Goal: Transaction & Acquisition: Purchase product/service

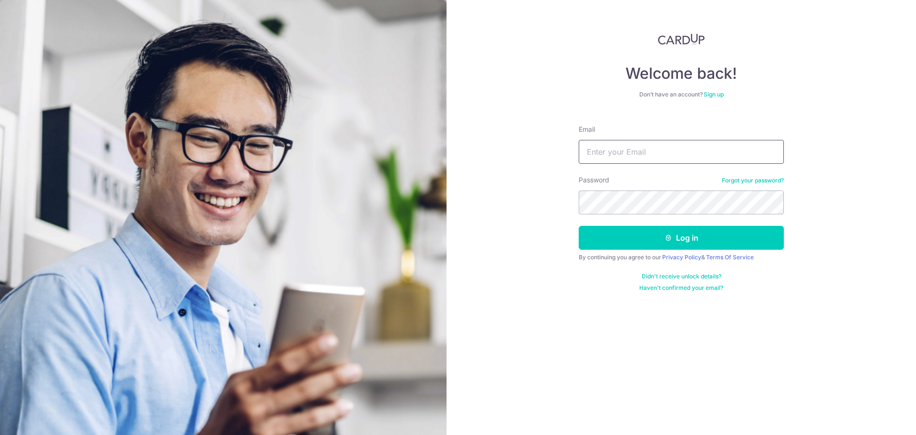
type input "[EMAIL_ADDRESS][DOMAIN_NAME]"
click at [604, 153] on input "[EMAIL_ADDRESS][DOMAIN_NAME]" at bounding box center [681, 152] width 205 height 24
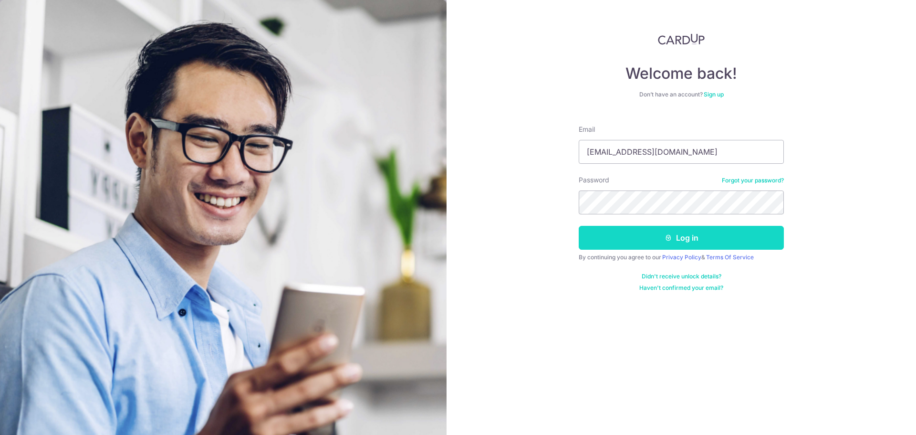
click at [596, 238] on button "Log in" at bounding box center [681, 238] width 205 height 24
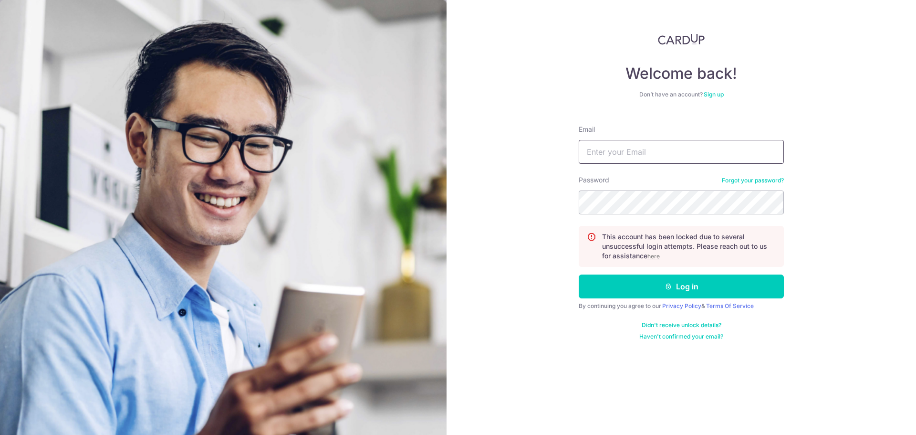
type input "[EMAIL_ADDRESS][DOMAIN_NAME]"
click at [655, 257] on u "here" at bounding box center [654, 255] width 12 height 7
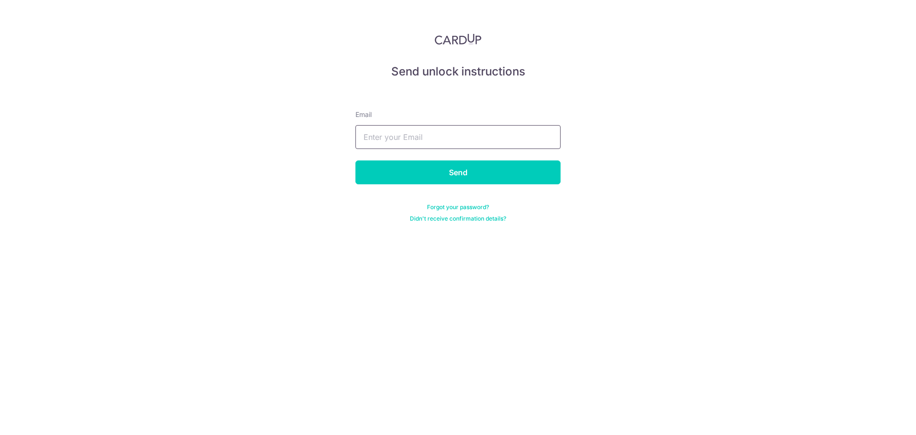
click at [498, 138] on input "text" at bounding box center [458, 137] width 205 height 24
type input "[EMAIL_ADDRESS][DOMAIN_NAME]"
click at [447, 165] on input "Send" at bounding box center [458, 172] width 205 height 24
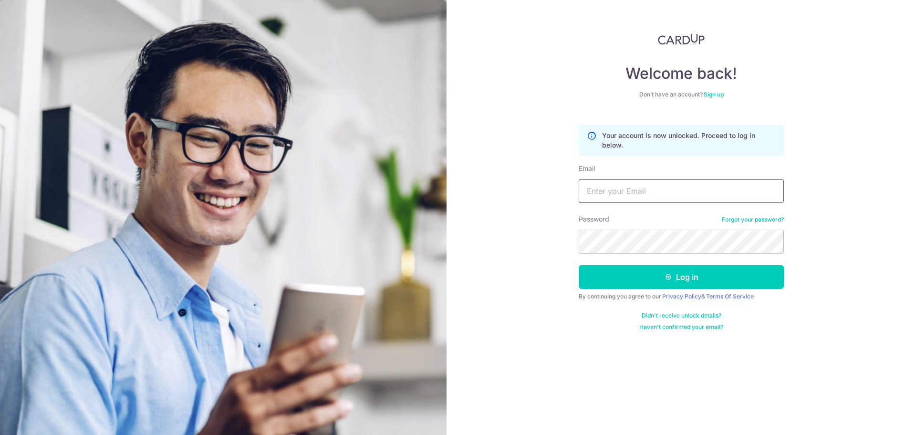
type input "[EMAIL_ADDRESS][DOMAIN_NAME]"
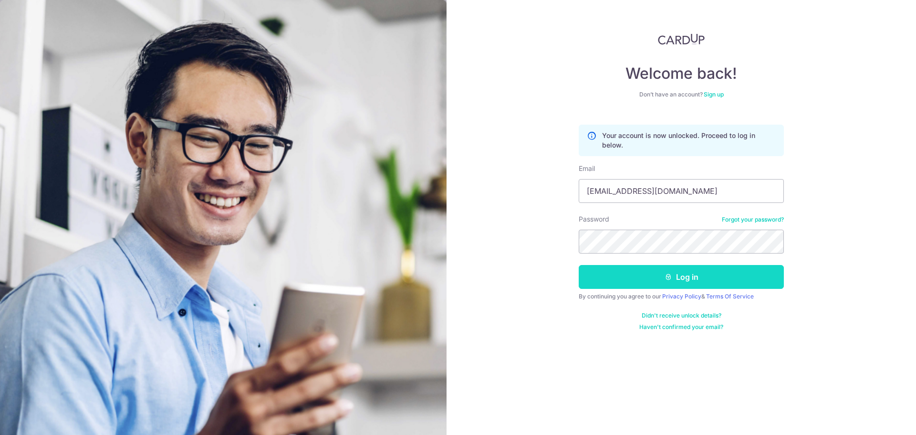
click at [600, 272] on button "Log in" at bounding box center [681, 277] width 205 height 24
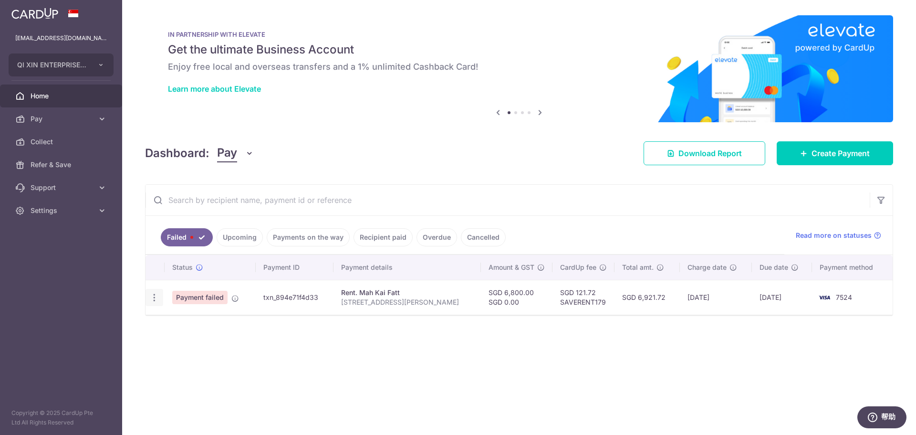
click at [151, 300] on icon "button" at bounding box center [154, 298] width 10 height 10
click at [156, 293] on icon "button" at bounding box center [154, 298] width 10 height 10
click at [157, 293] on icon "button" at bounding box center [154, 298] width 10 height 10
click at [196, 322] on span "Update payment" at bounding box center [205, 323] width 65 height 11
radio input "true"
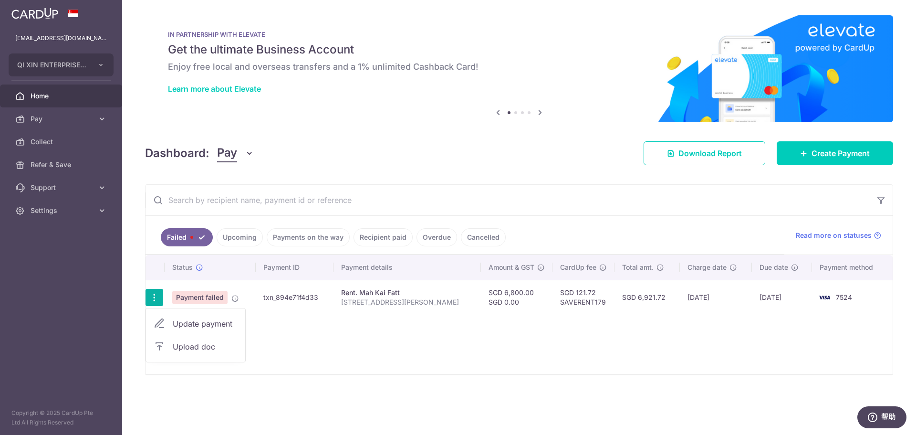
type input "6,800.00"
type input "0.00"
type input "[STREET_ADDRESS][PERSON_NAME]"
type input "AWVC Rental"
type input "SAVERENT179"
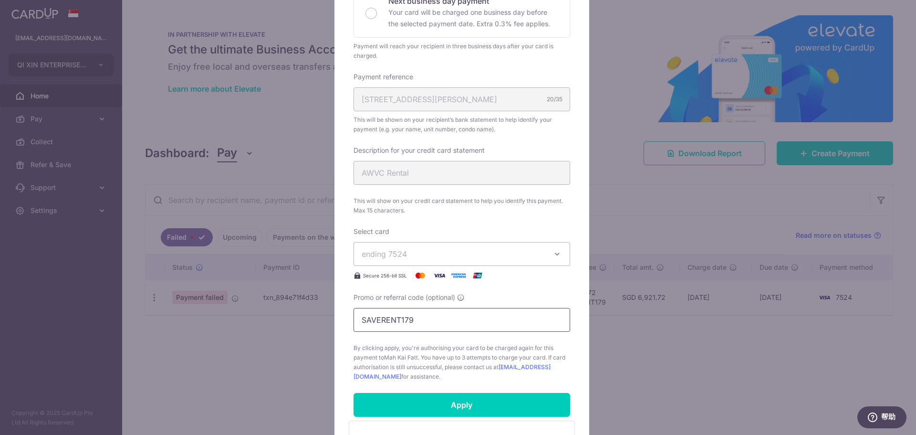
scroll to position [382, 0]
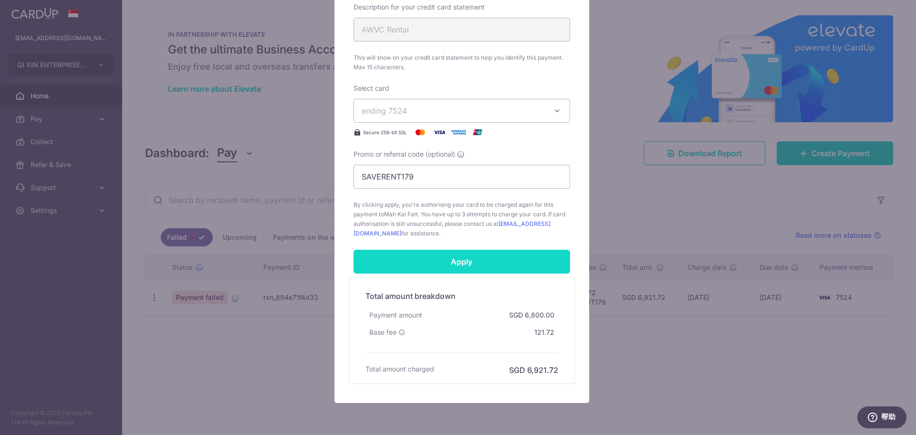
click at [460, 260] on input "Apply" at bounding box center [462, 262] width 217 height 24
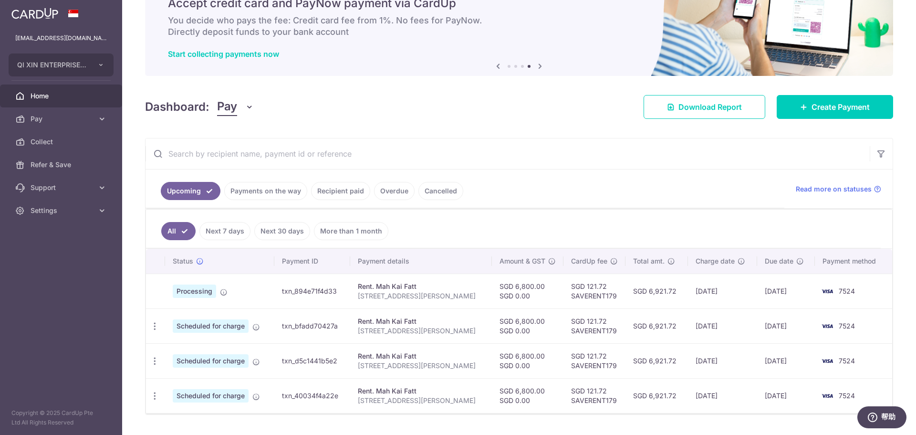
scroll to position [23, 0]
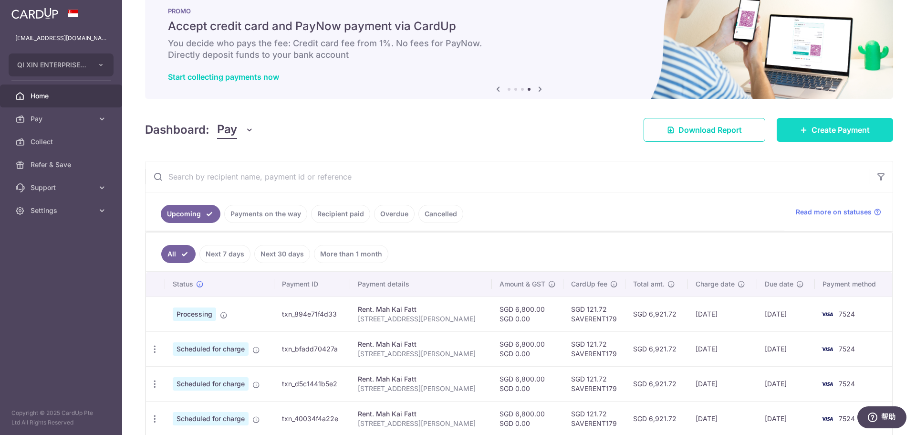
click at [812, 126] on span "Create Payment" at bounding box center [841, 129] width 58 height 11
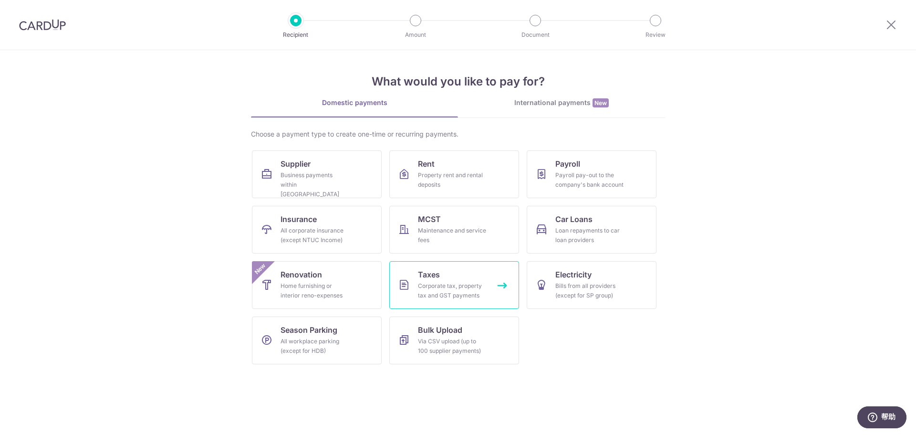
click at [473, 272] on link "Taxes Corporate tax, property tax and GST payments" at bounding box center [454, 285] width 130 height 48
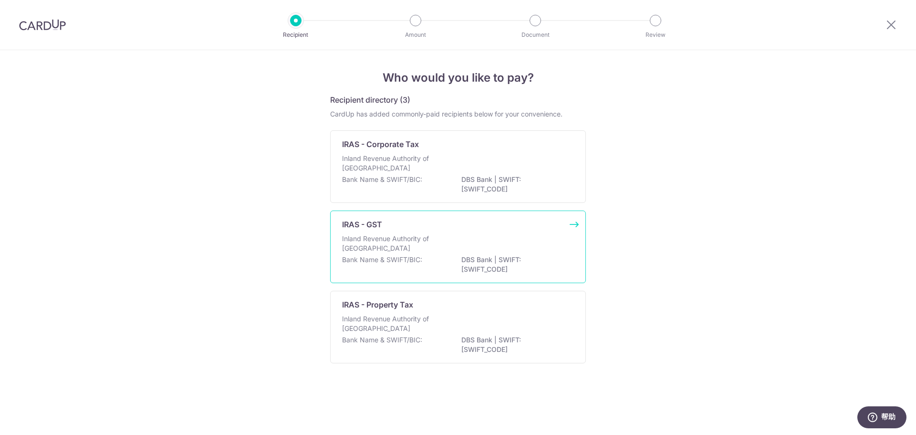
click at [457, 238] on div "Inland Revenue Authority of Singapore" at bounding box center [458, 244] width 232 height 21
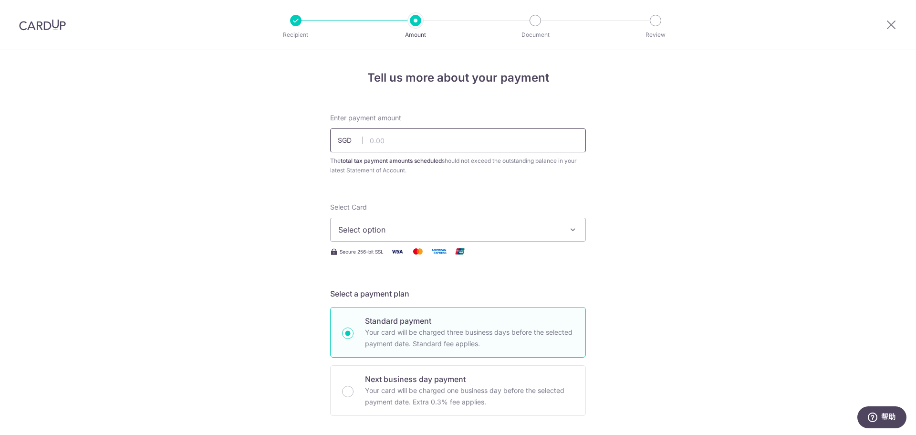
click at [447, 143] on input "text" at bounding box center [458, 140] width 256 height 24
click at [453, 226] on span "Select option" at bounding box center [449, 229] width 222 height 11
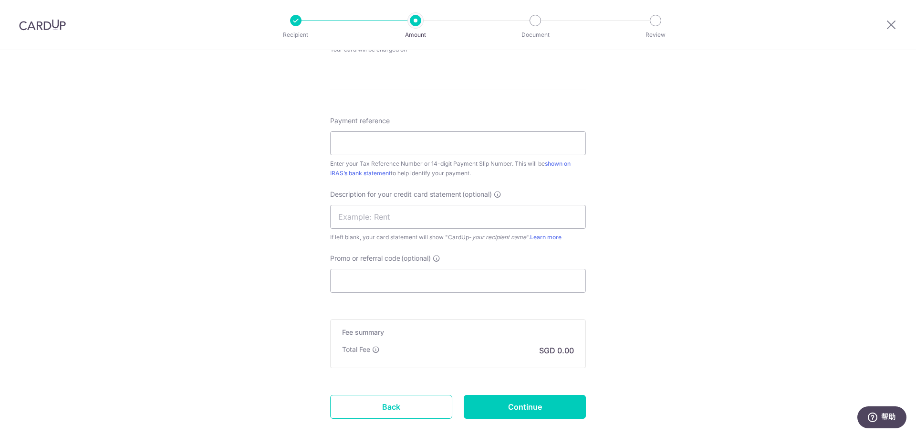
scroll to position [525, 0]
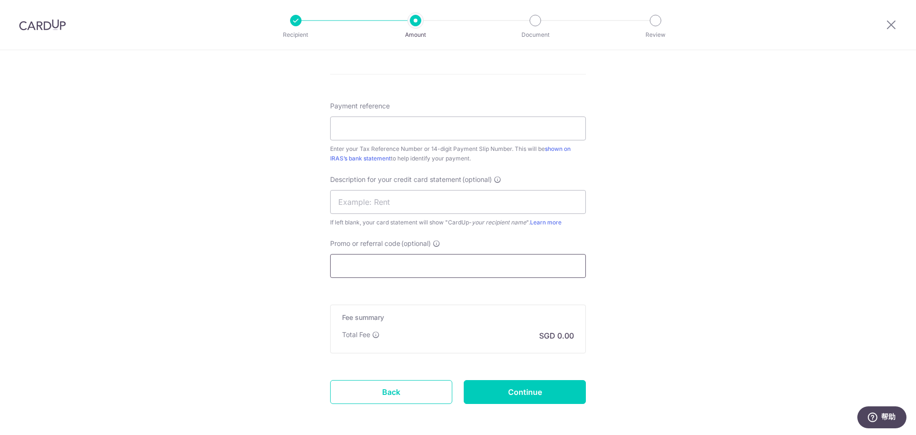
click at [553, 270] on input "Promo or referral code (optional)" at bounding box center [458, 266] width 256 height 24
paste input "GSTBIZ195"
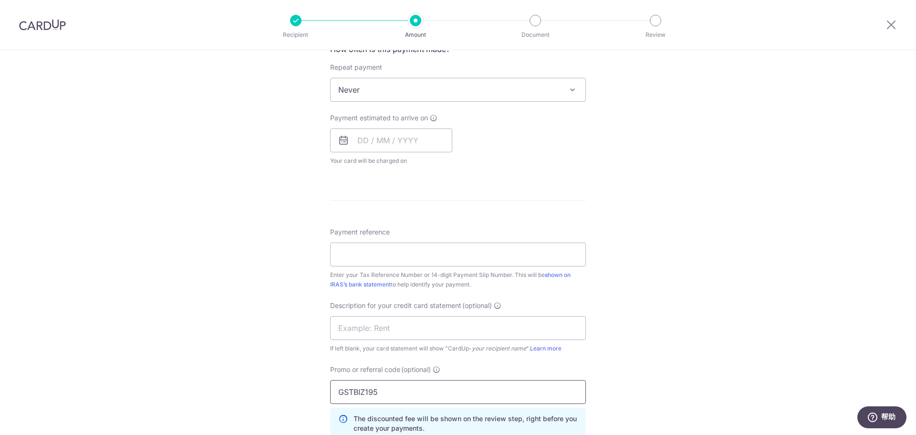
scroll to position [382, 0]
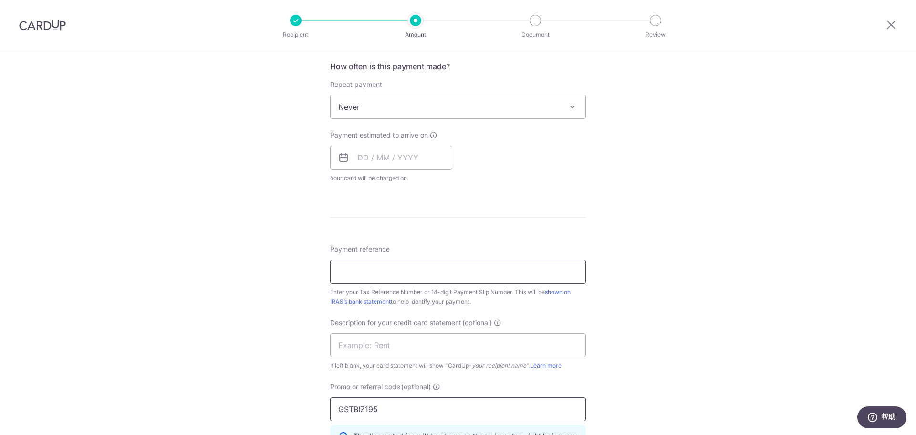
type input "GSTBIZ195"
click at [470, 272] on input "Payment reference" at bounding box center [458, 272] width 256 height 24
click at [580, 242] on form "Enter payment amount SGD The total tax payment amounts scheduled should not exc…" at bounding box center [458, 173] width 256 height 885
click at [378, 262] on input "Payment reference" at bounding box center [458, 272] width 256 height 24
type input "201423374Z"
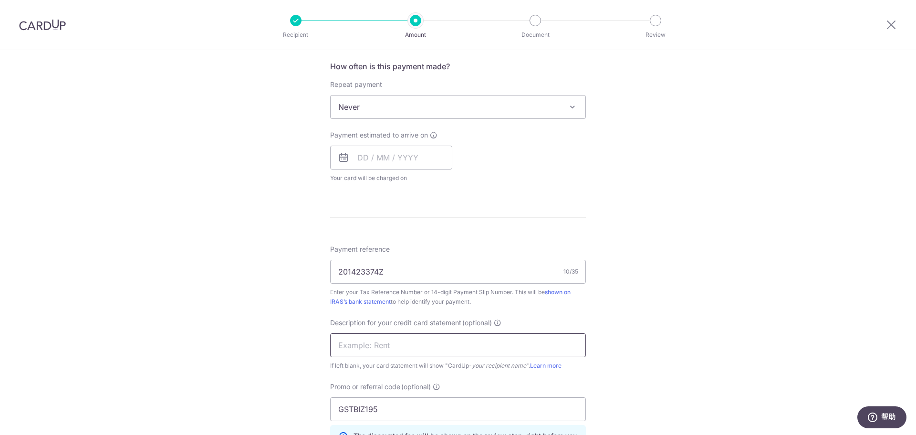
click at [437, 344] on input "text" at bounding box center [458, 345] width 256 height 24
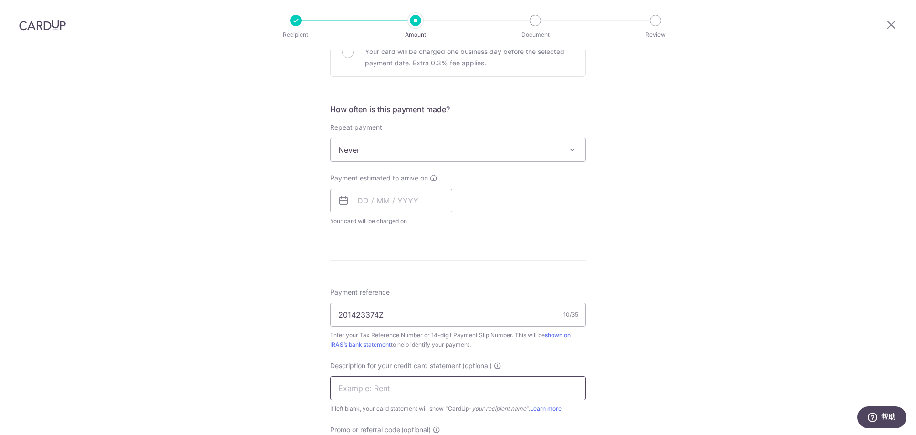
scroll to position [286, 0]
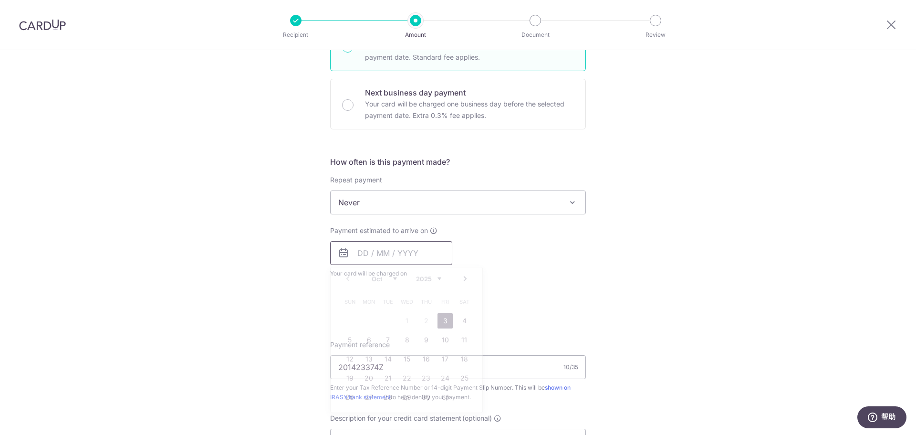
click at [372, 256] on input "text" at bounding box center [391, 253] width 122 height 24
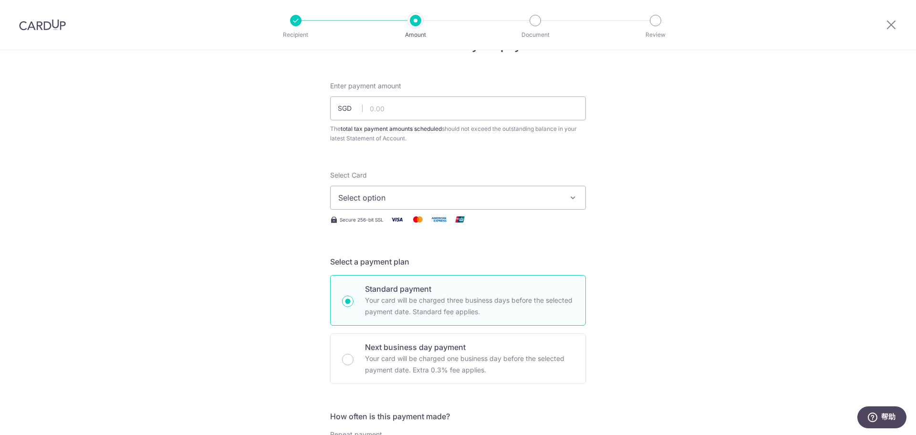
scroll to position [48, 0]
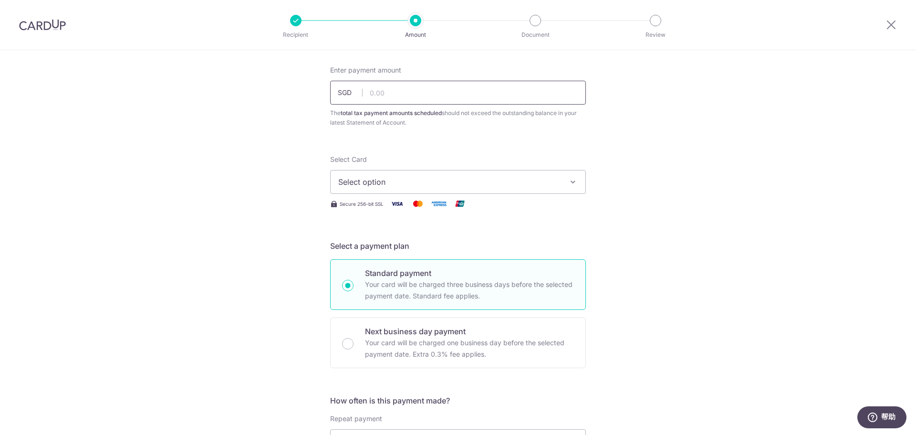
click at [440, 91] on input "text" at bounding box center [458, 93] width 256 height 24
click at [413, 87] on input "text" at bounding box center [458, 93] width 256 height 24
paste input "49,513.76"
type input "49,513.76"
click at [415, 182] on span "Select option" at bounding box center [449, 181] width 222 height 11
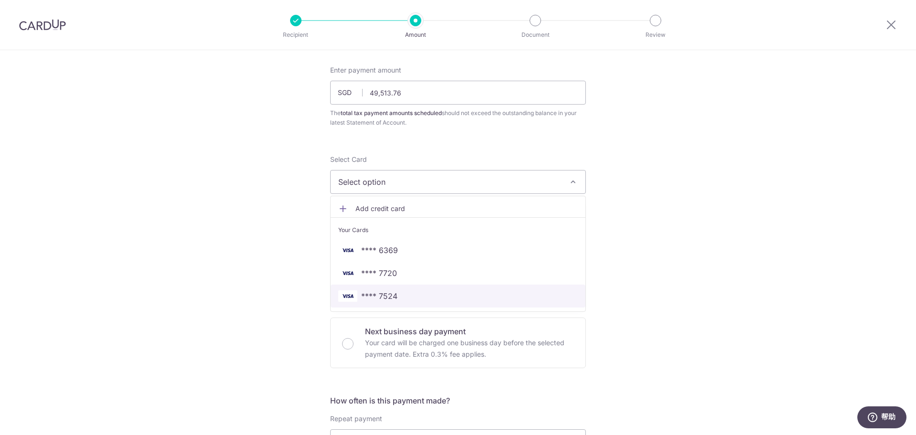
click at [398, 297] on span "**** 7524" at bounding box center [458, 295] width 240 height 11
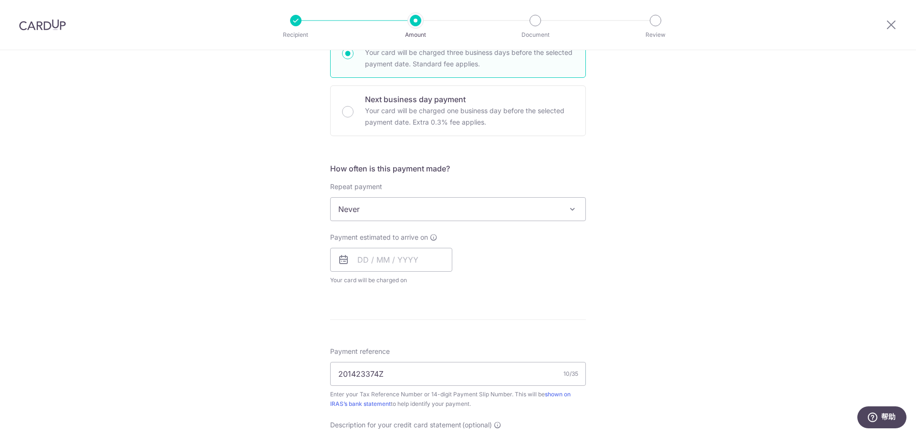
scroll to position [286, 0]
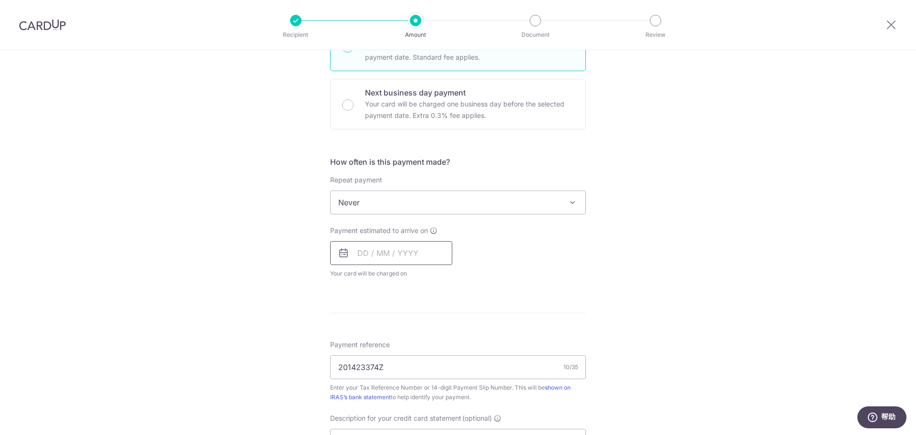
click at [412, 249] on input "text" at bounding box center [391, 253] width 122 height 24
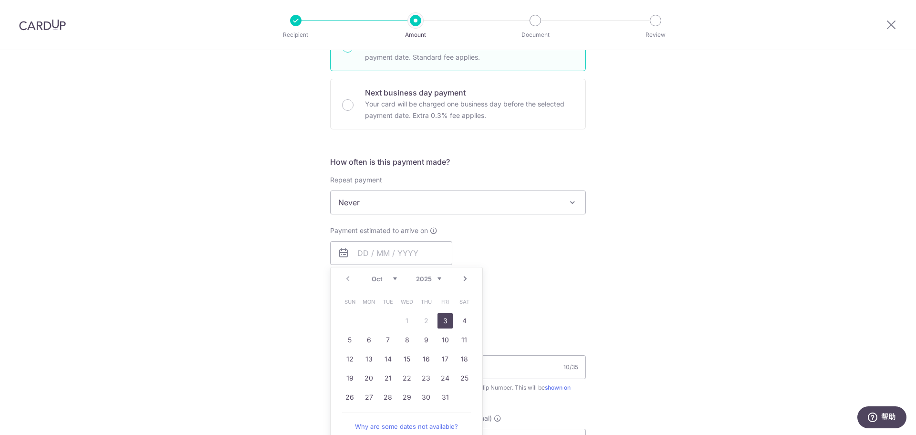
click at [440, 320] on link "3" at bounding box center [445, 320] width 15 height 15
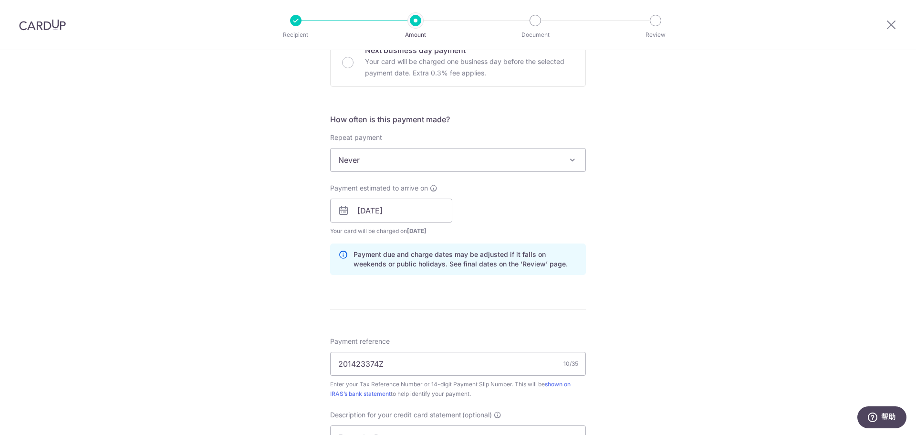
scroll to position [382, 0]
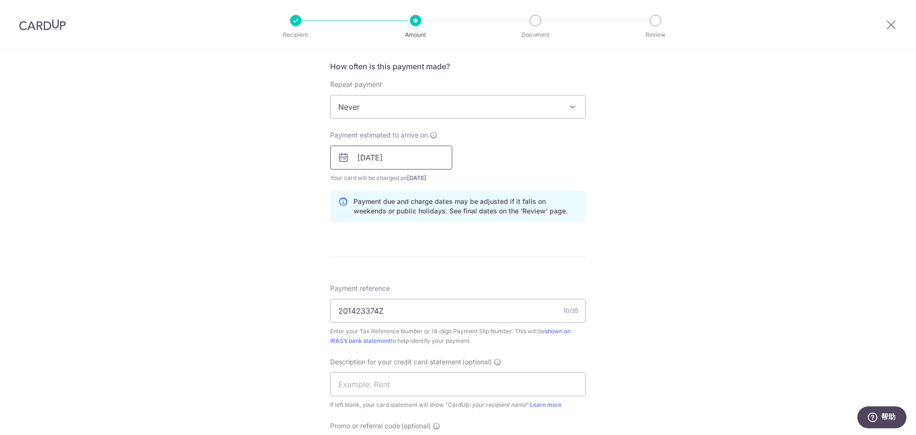
click at [375, 159] on input "03/10/2025" at bounding box center [391, 158] width 122 height 24
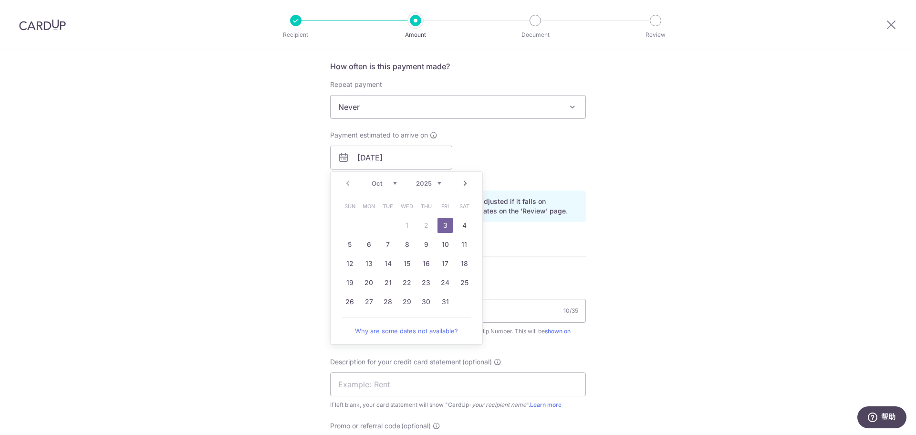
click at [460, 183] on link "Next" at bounding box center [465, 183] width 11 height 11
click at [346, 182] on link "Prev" at bounding box center [347, 183] width 11 height 11
click at [369, 282] on link "20" at bounding box center [368, 282] width 15 height 15
type input "20/10/2025"
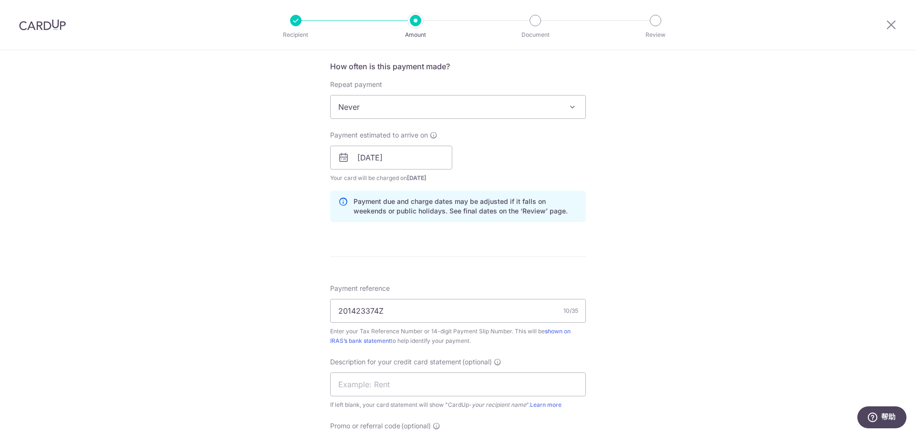
click at [481, 264] on form "Enter payment amount SGD 49,513.76 49513.76 The total tax payment amounts sched…" at bounding box center [458, 193] width 256 height 924
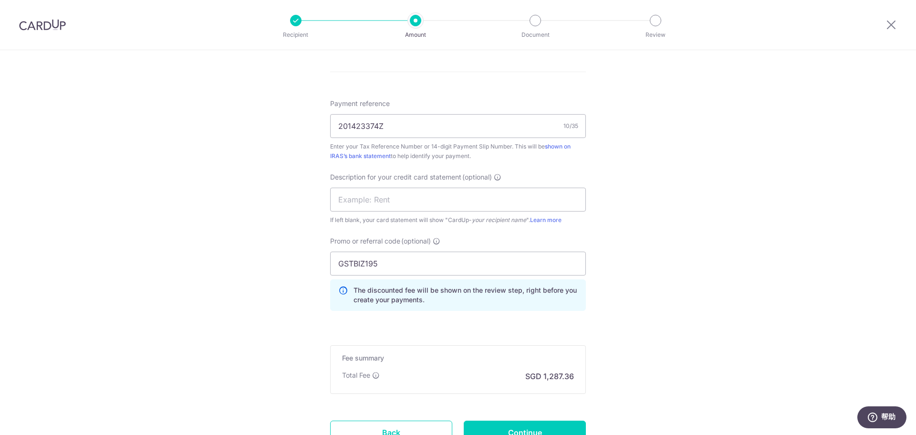
scroll to position [648, 0]
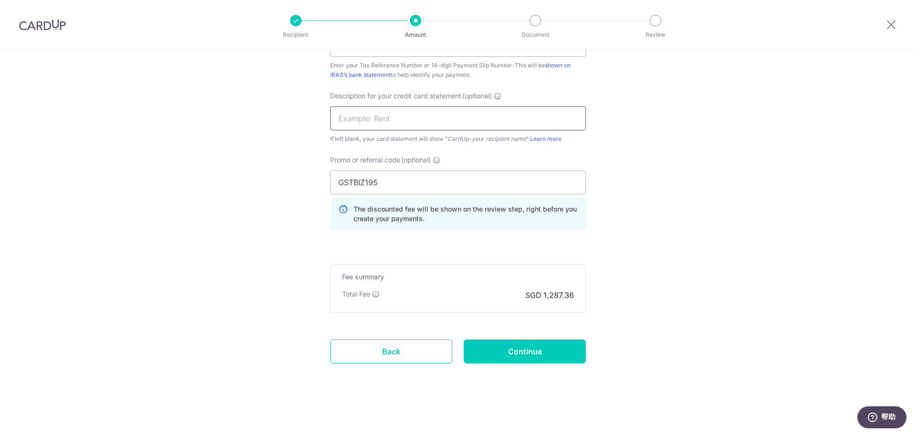
click at [491, 121] on input "text" at bounding box center [458, 118] width 256 height 24
type input "GST"
click at [551, 355] on input "Continue" at bounding box center [525, 351] width 122 height 24
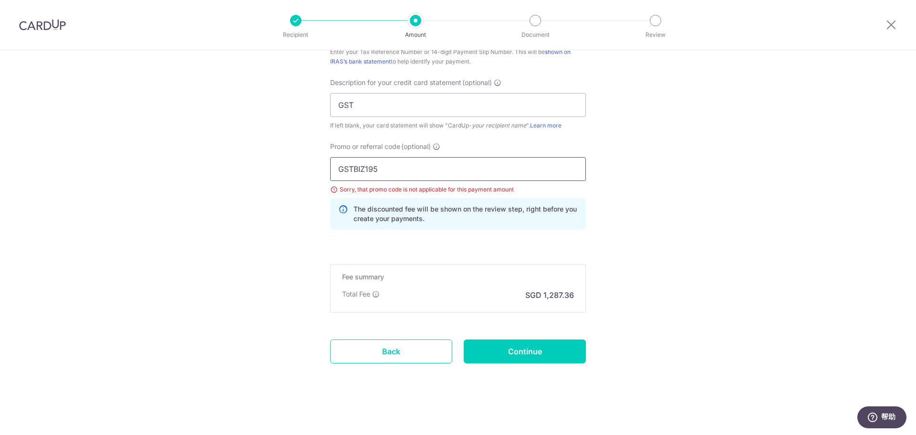
click at [490, 169] on input "GSTBIZ195" at bounding box center [458, 169] width 256 height 24
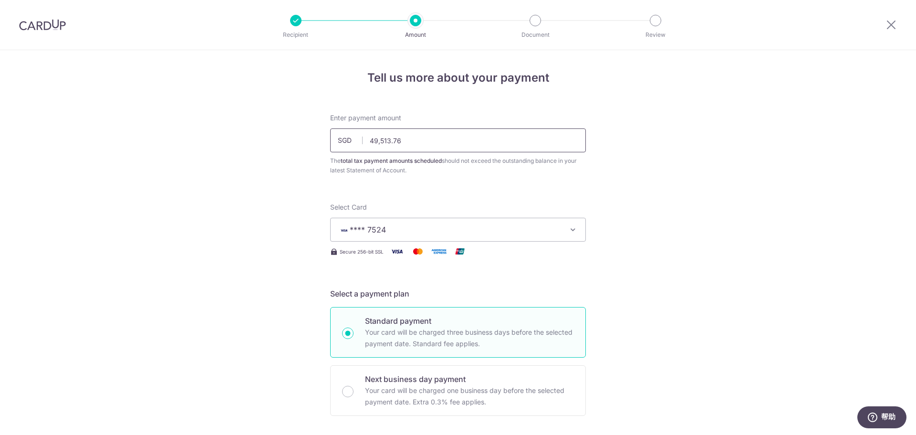
drag, startPoint x: 413, startPoint y: 143, endPoint x: 340, endPoint y: 139, distance: 72.6
click at [340, 139] on div "SGD 49,513.76 49513.76" at bounding box center [458, 140] width 256 height 24
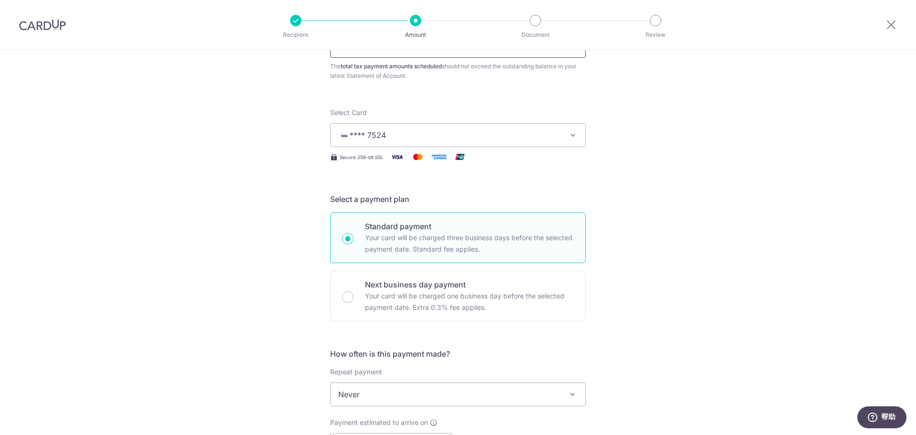
scroll to position [95, 0]
type input "2,000.00"
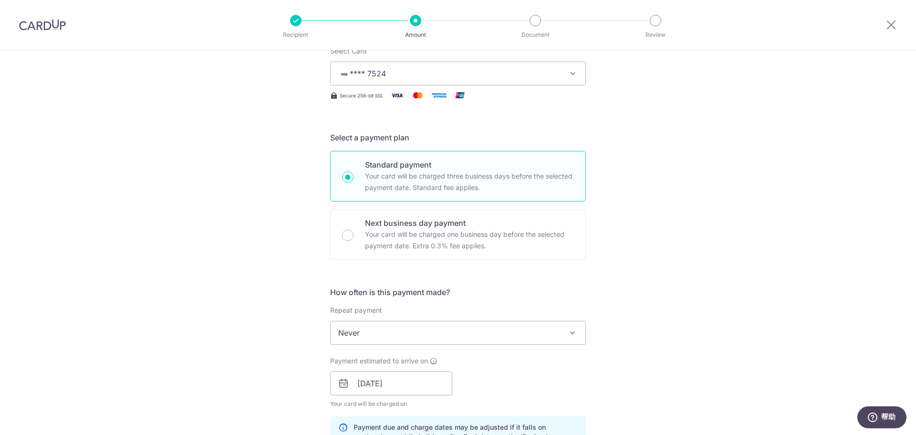
scroll to position [239, 0]
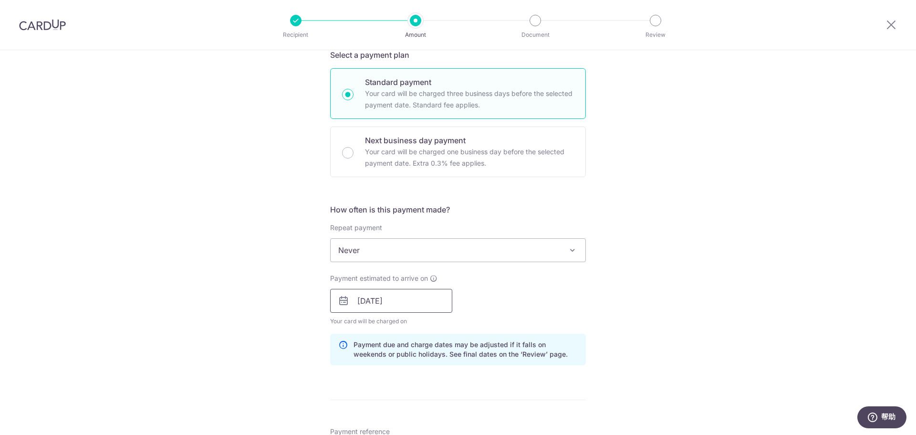
click at [403, 302] on input "[DATE]" at bounding box center [391, 301] width 122 height 24
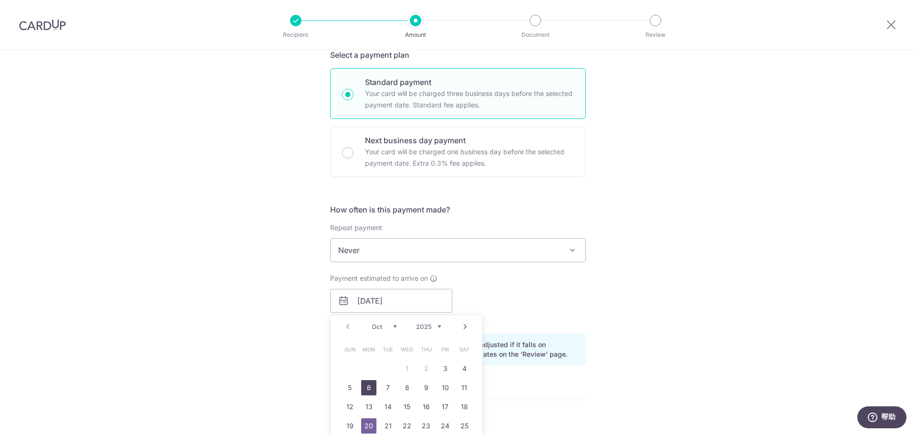
click at [367, 389] on link "6" at bounding box center [368, 387] width 15 height 15
type input "[DATE]"
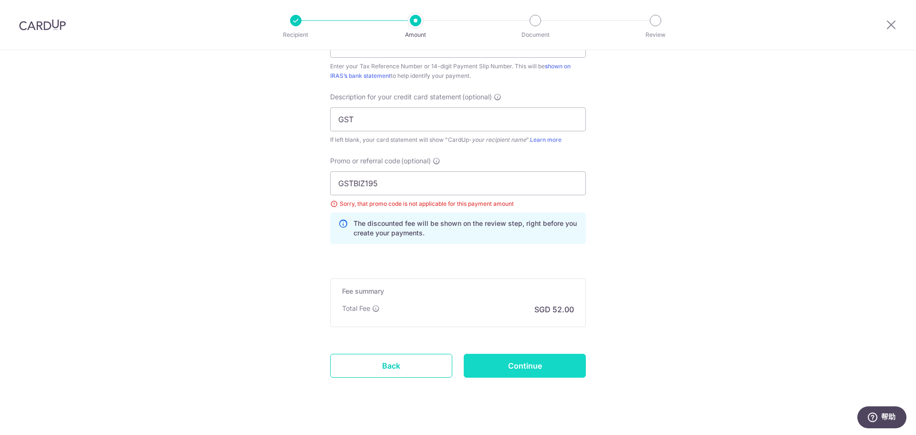
scroll to position [661, 0]
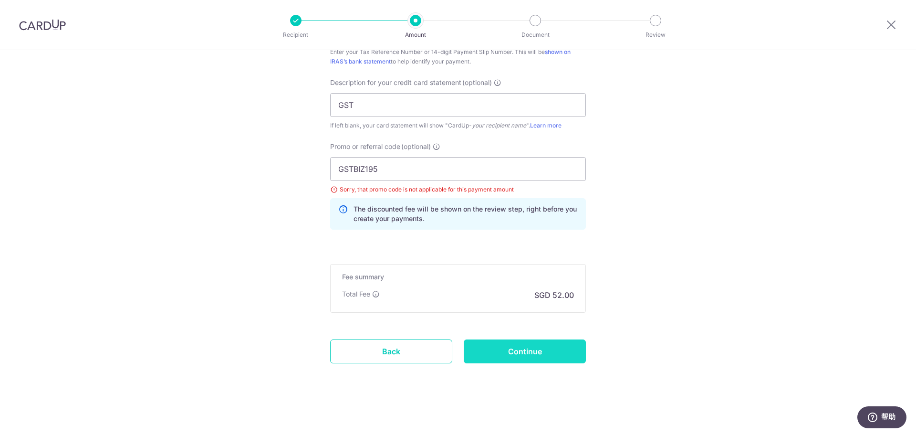
click at [504, 345] on input "Continue" at bounding box center [525, 351] width 122 height 24
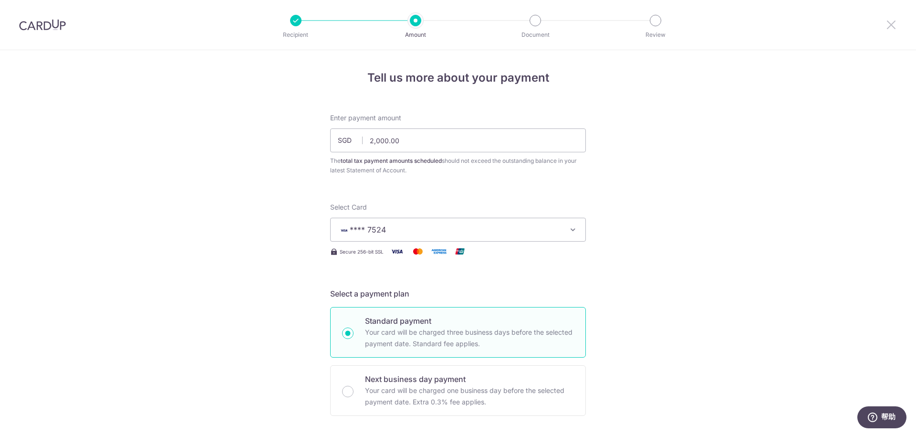
drag, startPoint x: 888, startPoint y: 21, endPoint x: 501, endPoint y: 41, distance: 388.0
click at [888, 21] on icon at bounding box center [891, 25] width 11 height 12
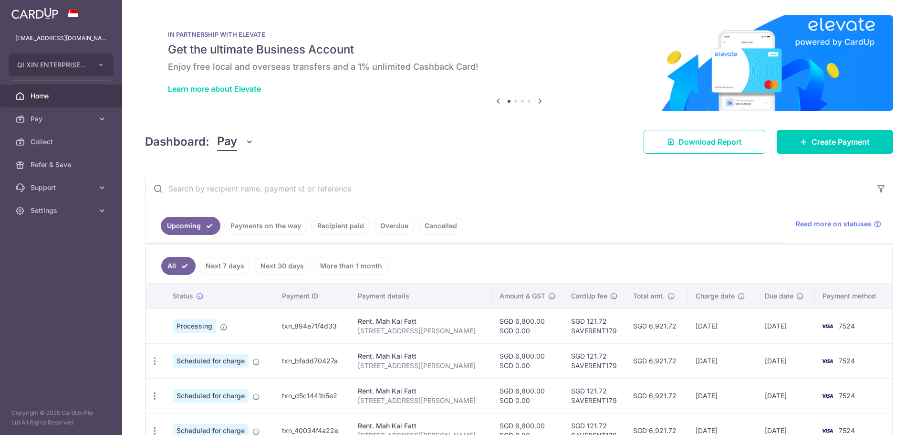
click at [361, 265] on link "More than 1 month" at bounding box center [351, 266] width 74 height 18
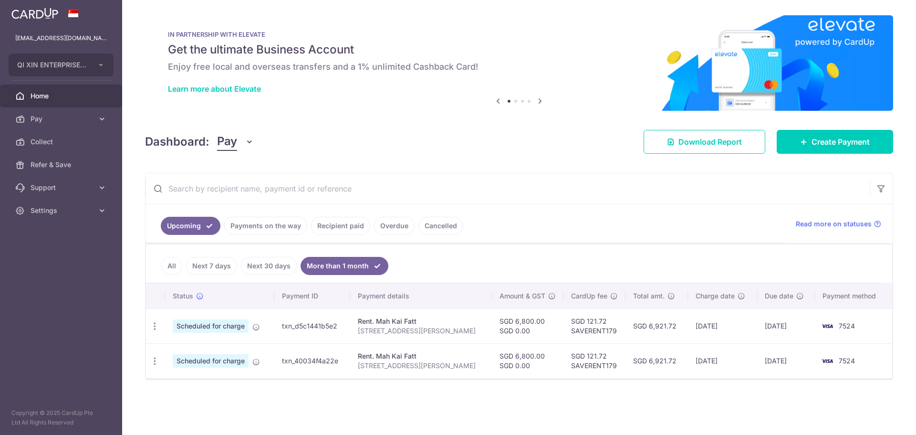
click at [322, 226] on link "Recipient paid" at bounding box center [340, 226] width 59 height 18
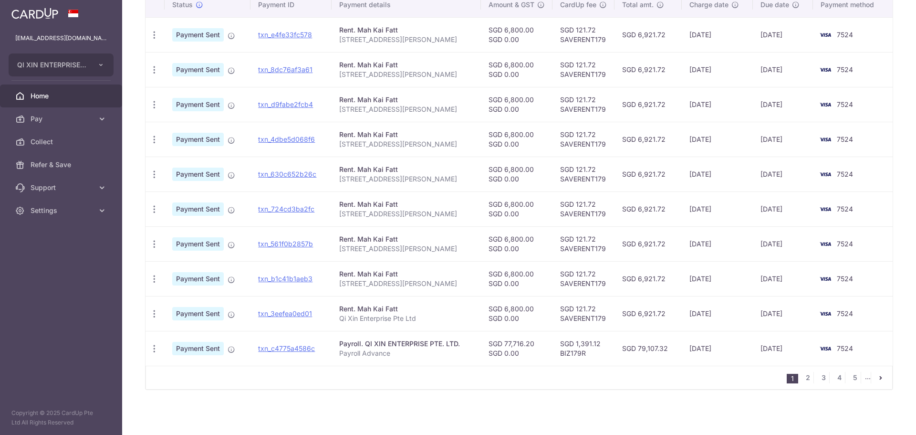
scroll to position [60, 0]
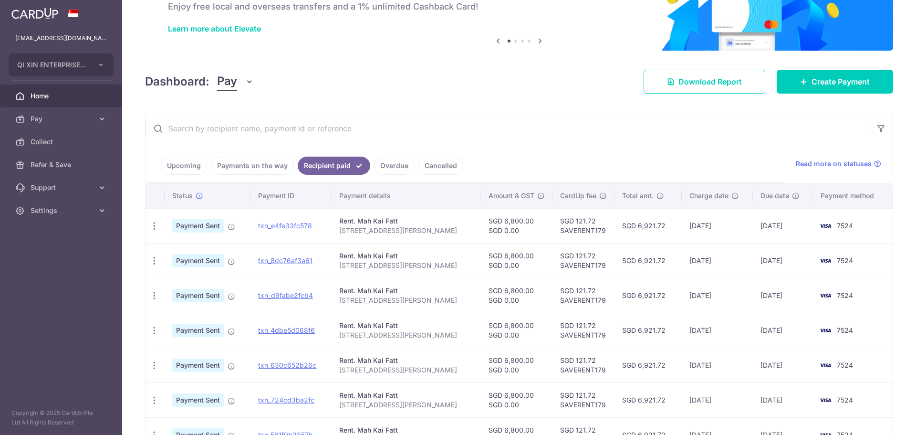
click at [416, 133] on input "text" at bounding box center [508, 128] width 724 height 31
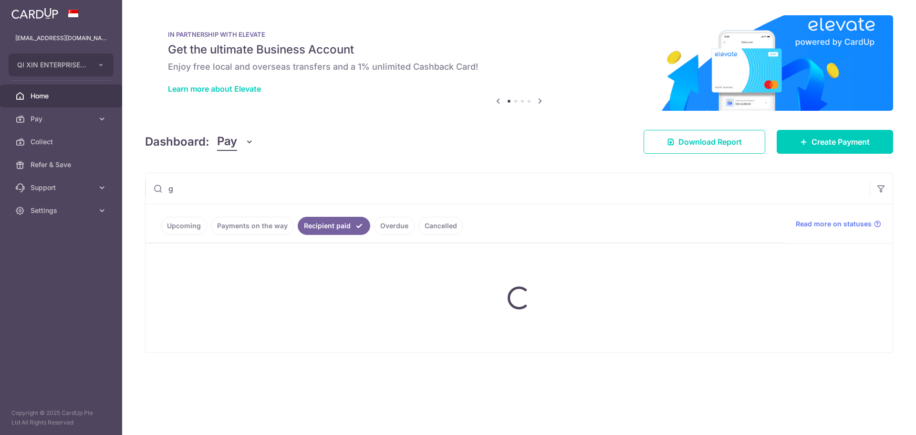
scroll to position [0, 0]
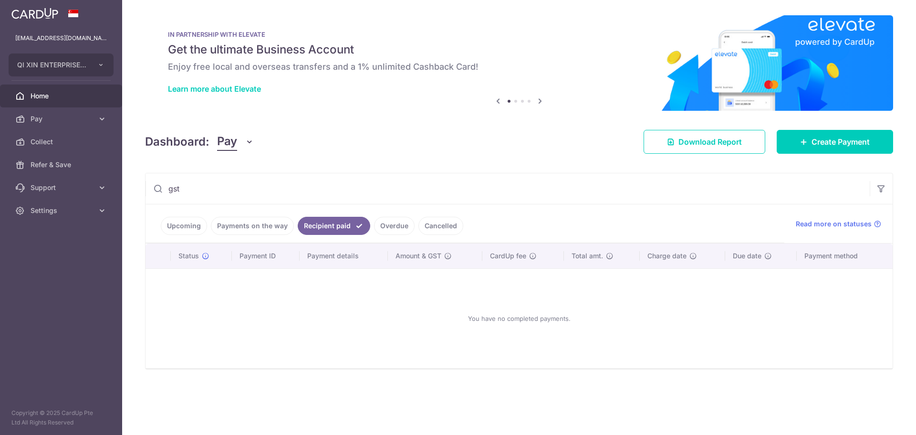
click at [181, 224] on link "Upcoming" at bounding box center [184, 226] width 46 height 18
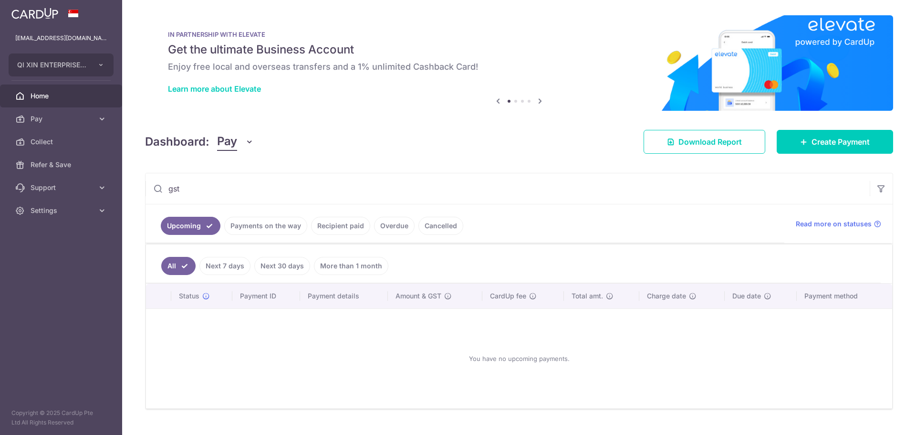
click at [341, 195] on input "gst" at bounding box center [508, 188] width 724 height 31
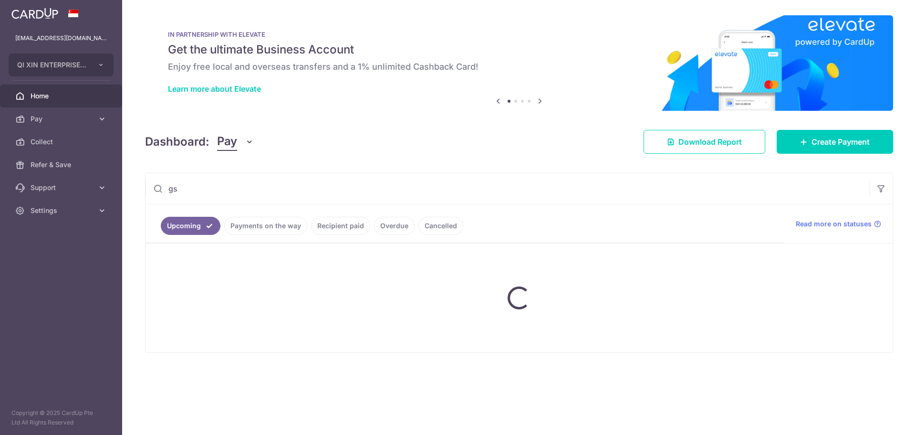
type input "g"
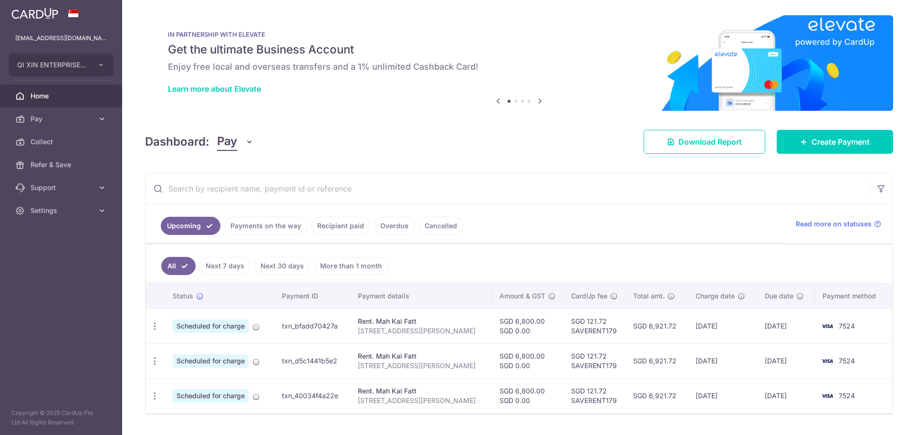
click at [247, 226] on link "Payments on the way" at bounding box center [265, 226] width 83 height 18
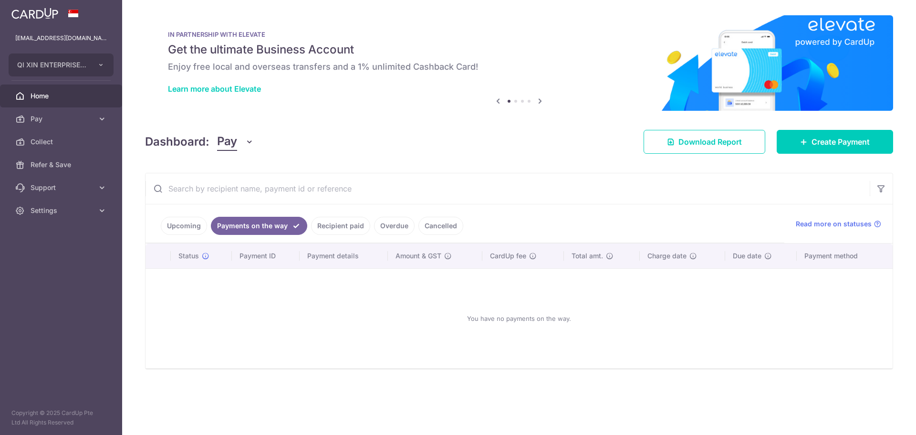
click at [425, 230] on link "Cancelled" at bounding box center [441, 226] width 45 height 18
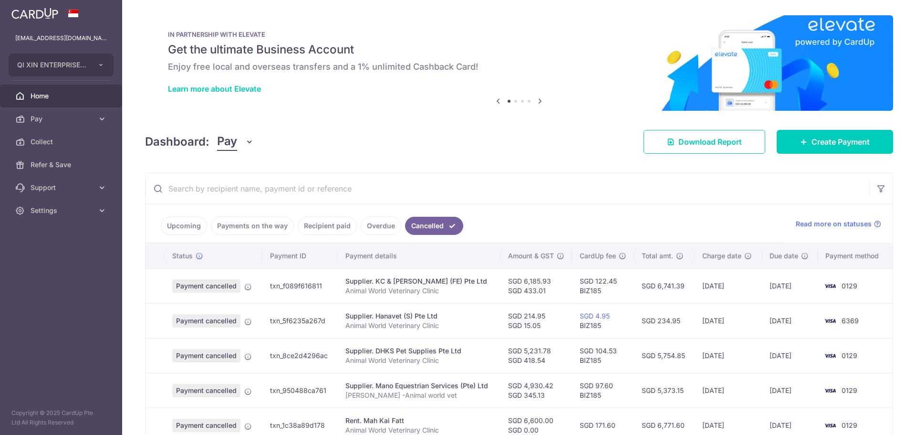
click at [388, 229] on link "Overdue" at bounding box center [381, 226] width 41 height 18
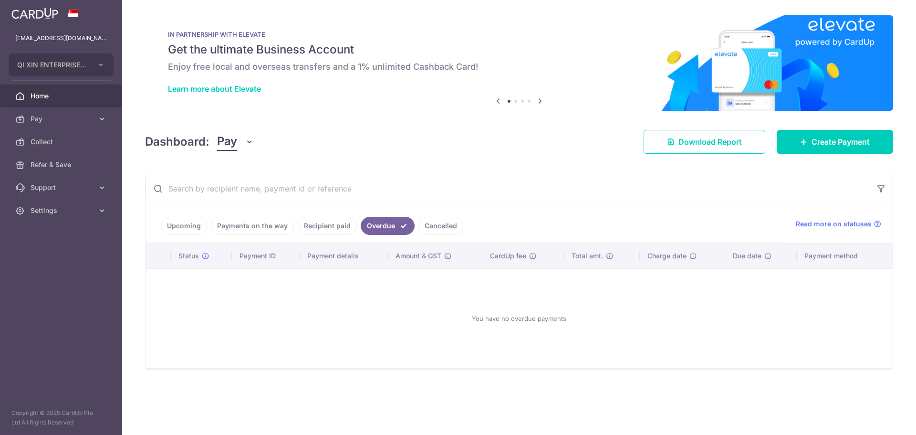
click at [332, 227] on link "Recipient paid" at bounding box center [327, 226] width 59 height 18
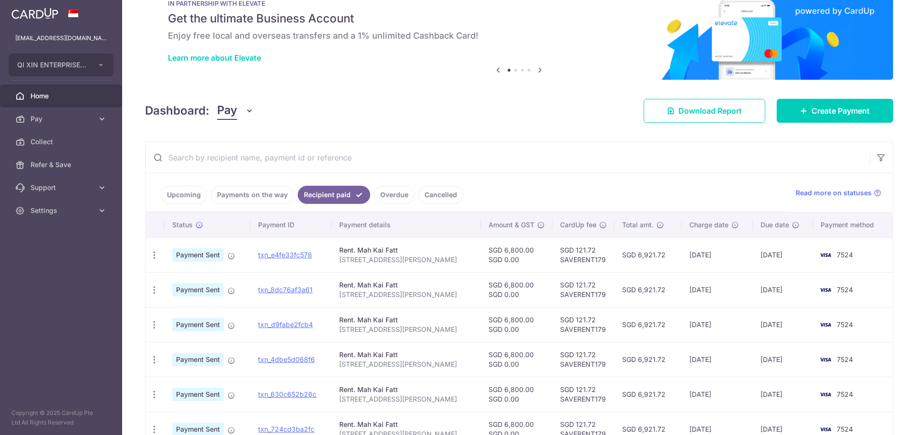
scroll to position [48, 0]
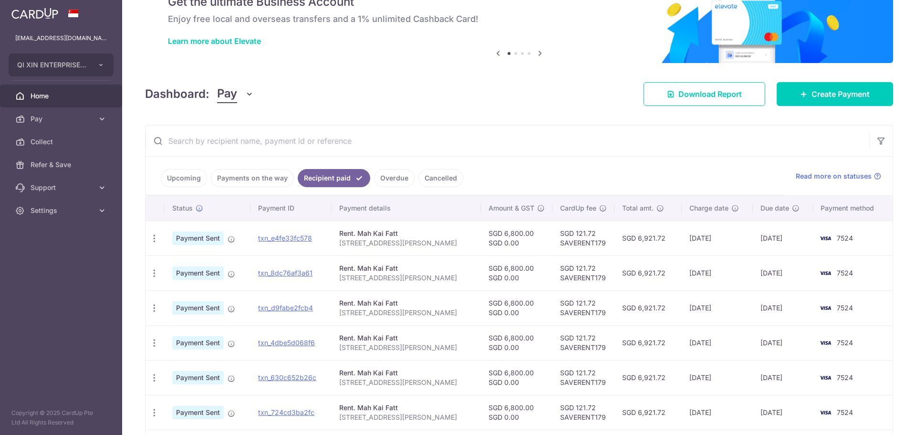
click at [191, 182] on link "Upcoming" at bounding box center [184, 178] width 46 height 18
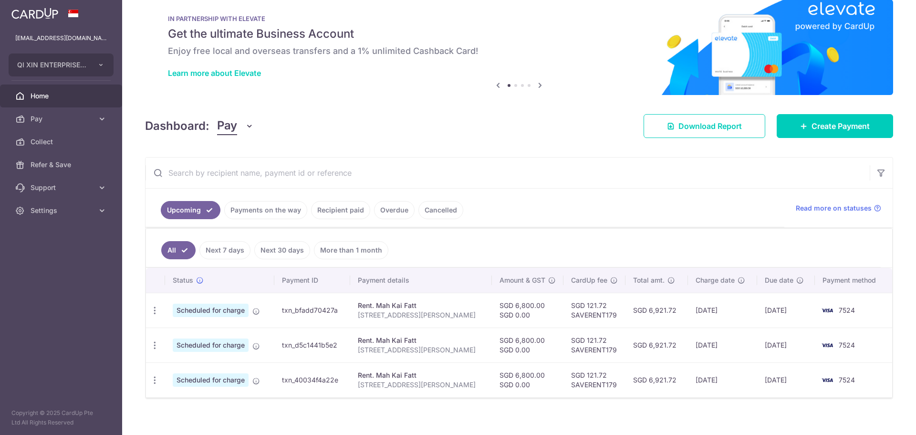
scroll to position [25, 0]
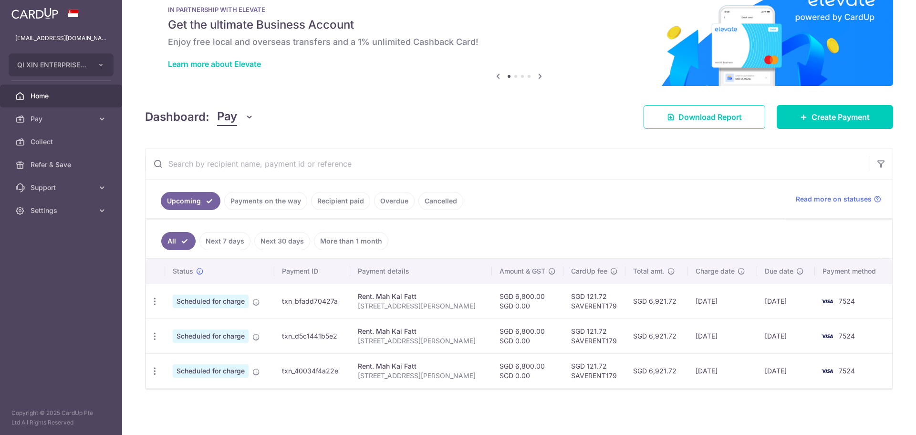
click at [222, 243] on link "Next 7 days" at bounding box center [224, 241] width 51 height 18
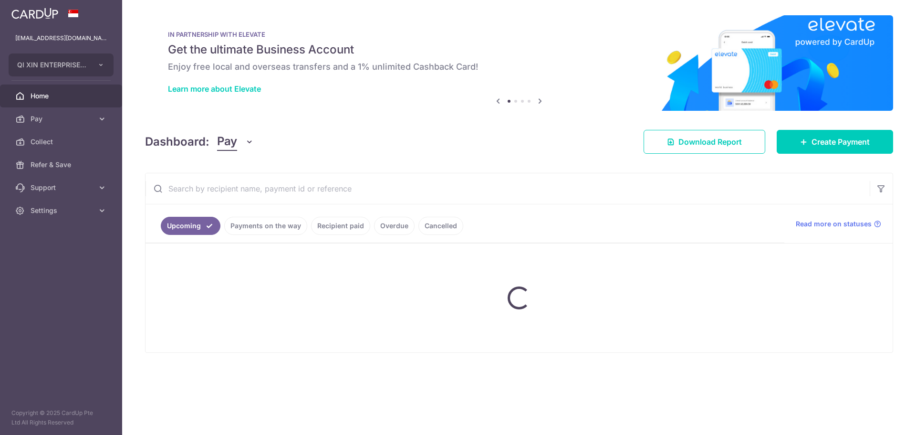
scroll to position [0, 0]
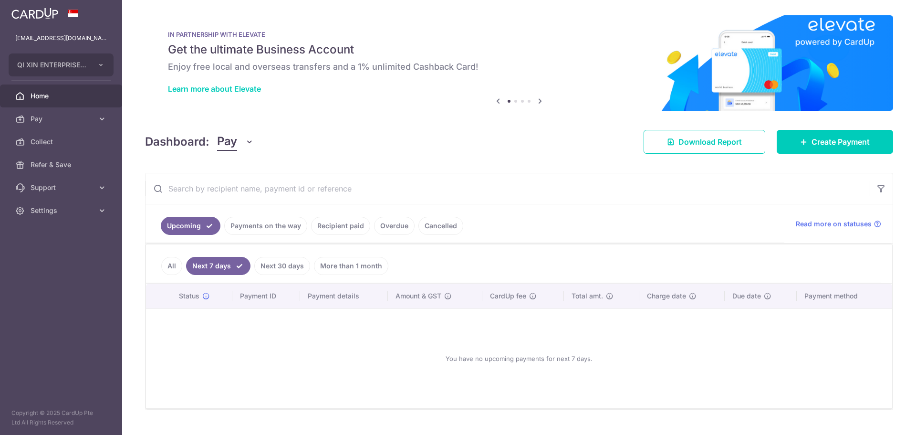
click at [75, 96] on span "Home" at bounding box center [62, 96] width 63 height 10
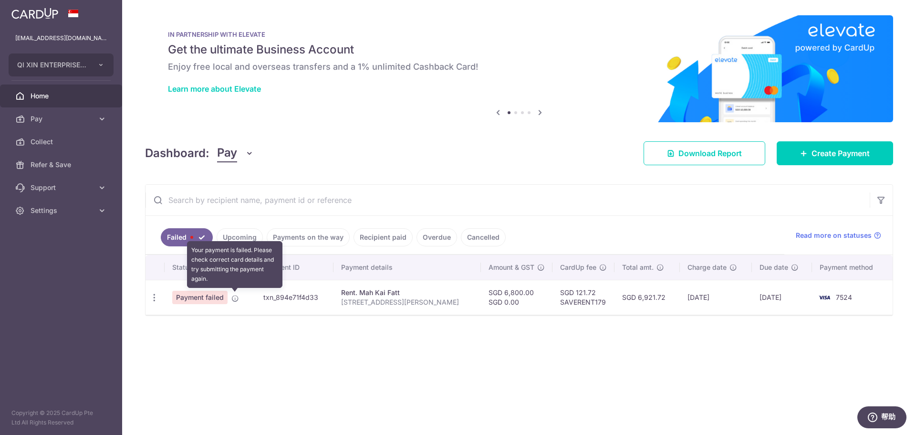
click at [234, 295] on icon at bounding box center [235, 298] width 8 height 8
click at [155, 299] on icon "button" at bounding box center [154, 298] width 10 height 10
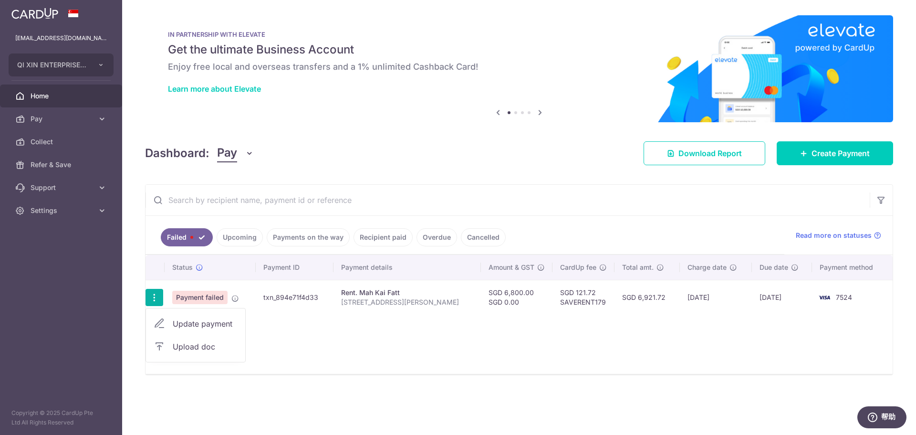
click at [171, 323] on link "Update payment" at bounding box center [195, 323] width 99 height 23
radio input "true"
type input "6,800.00"
type input "0.00"
type input "[STREET_ADDRESS][PERSON_NAME]"
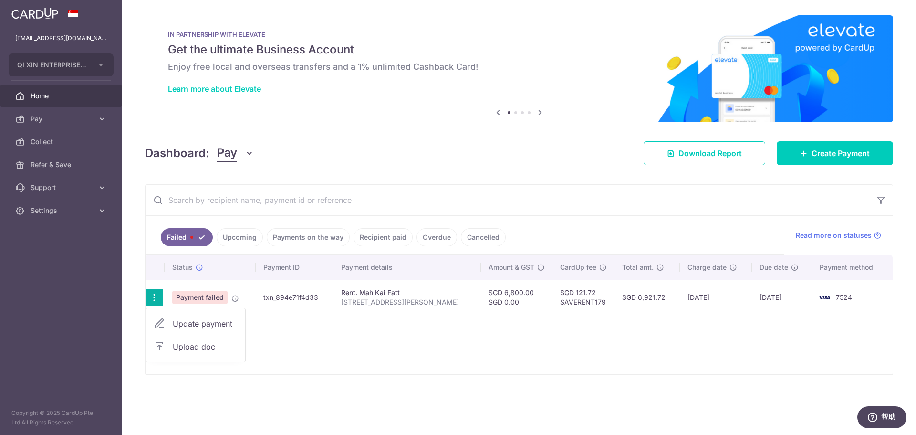
type input "AWVC Rental"
type input "SAVERENT179"
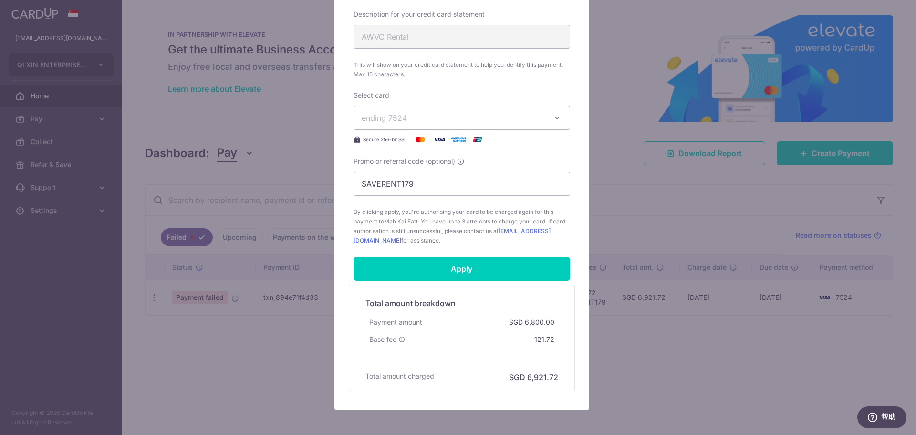
scroll to position [382, 0]
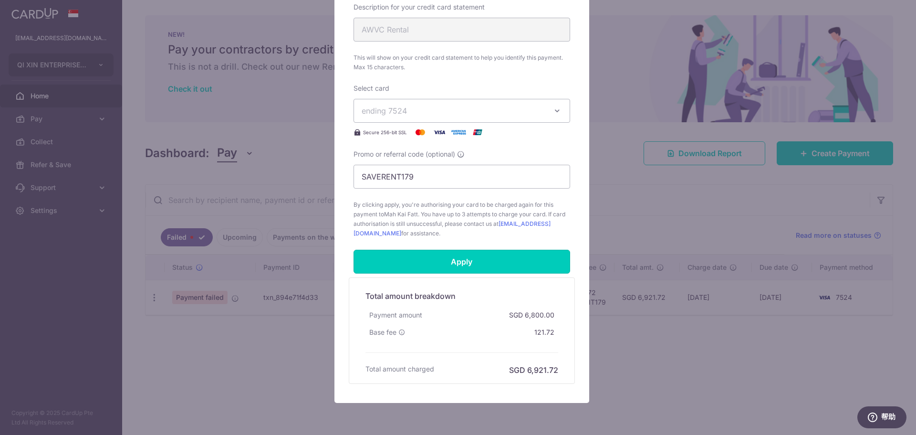
click at [456, 265] on input "Apply" at bounding box center [462, 262] width 217 height 24
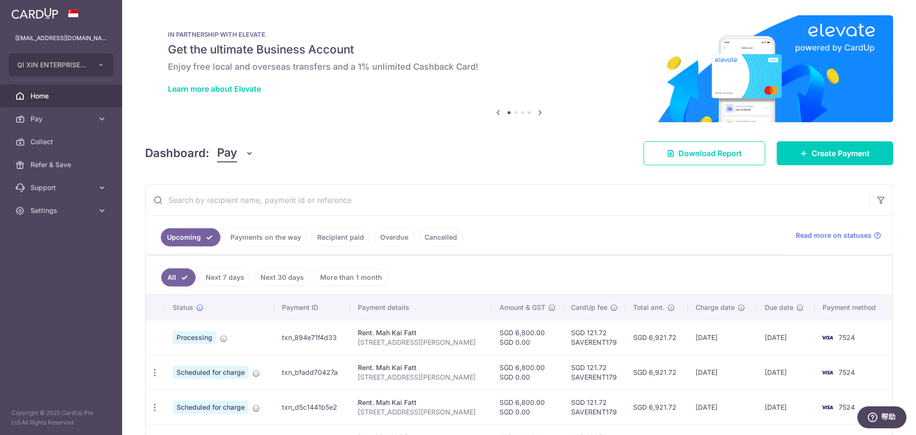
scroll to position [48, 0]
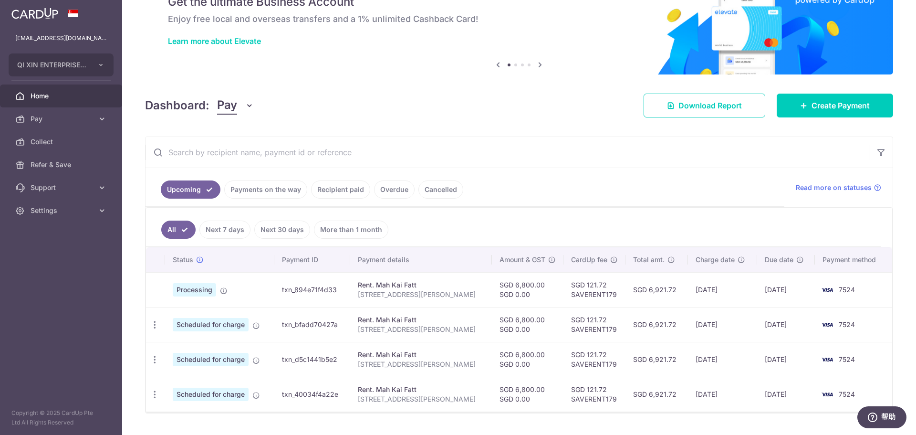
click at [176, 227] on link "All" at bounding box center [178, 229] width 34 height 18
